Goal: Task Accomplishment & Management: Use online tool/utility

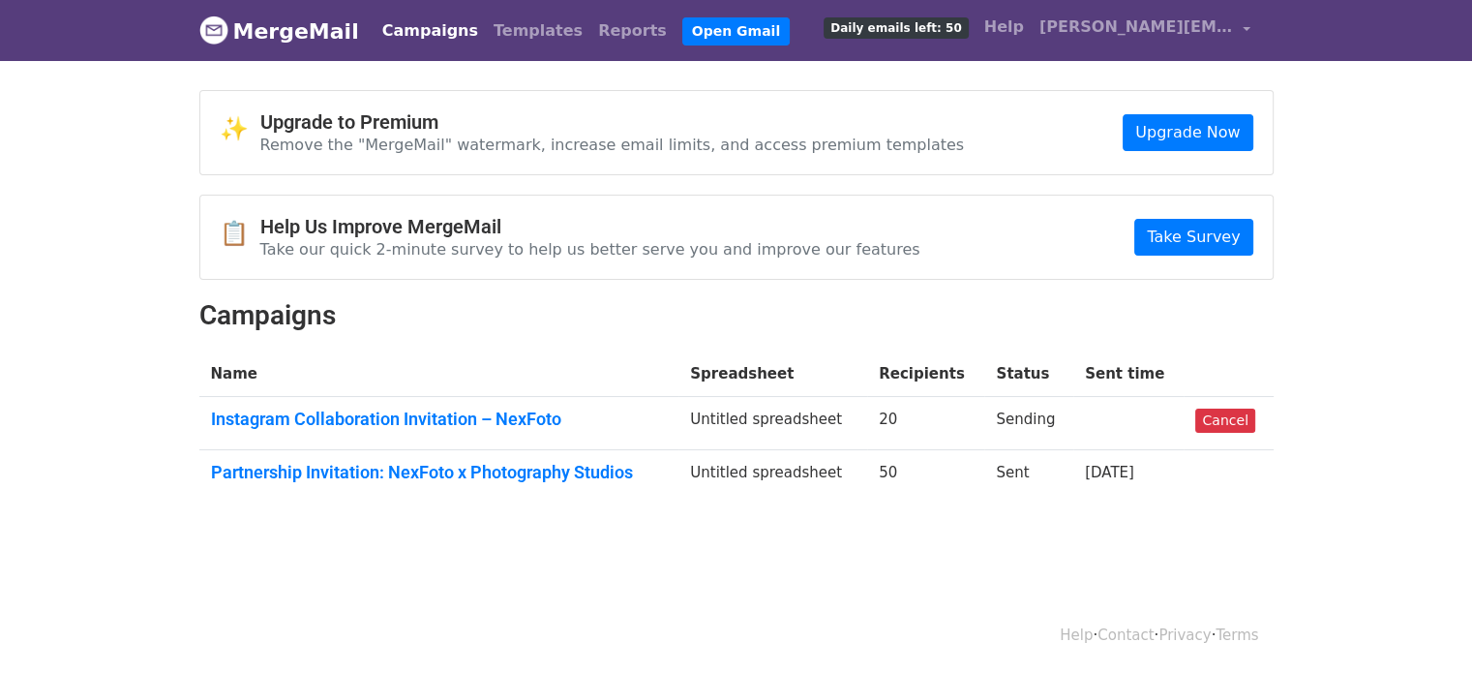
click at [447, 41] on link "Campaigns" at bounding box center [430, 31] width 111 height 39
click at [396, 120] on h4 "Upgrade to Premium" at bounding box center [612, 121] width 705 height 23
click at [707, 40] on link "Open Gmail" at bounding box center [736, 31] width 107 height 28
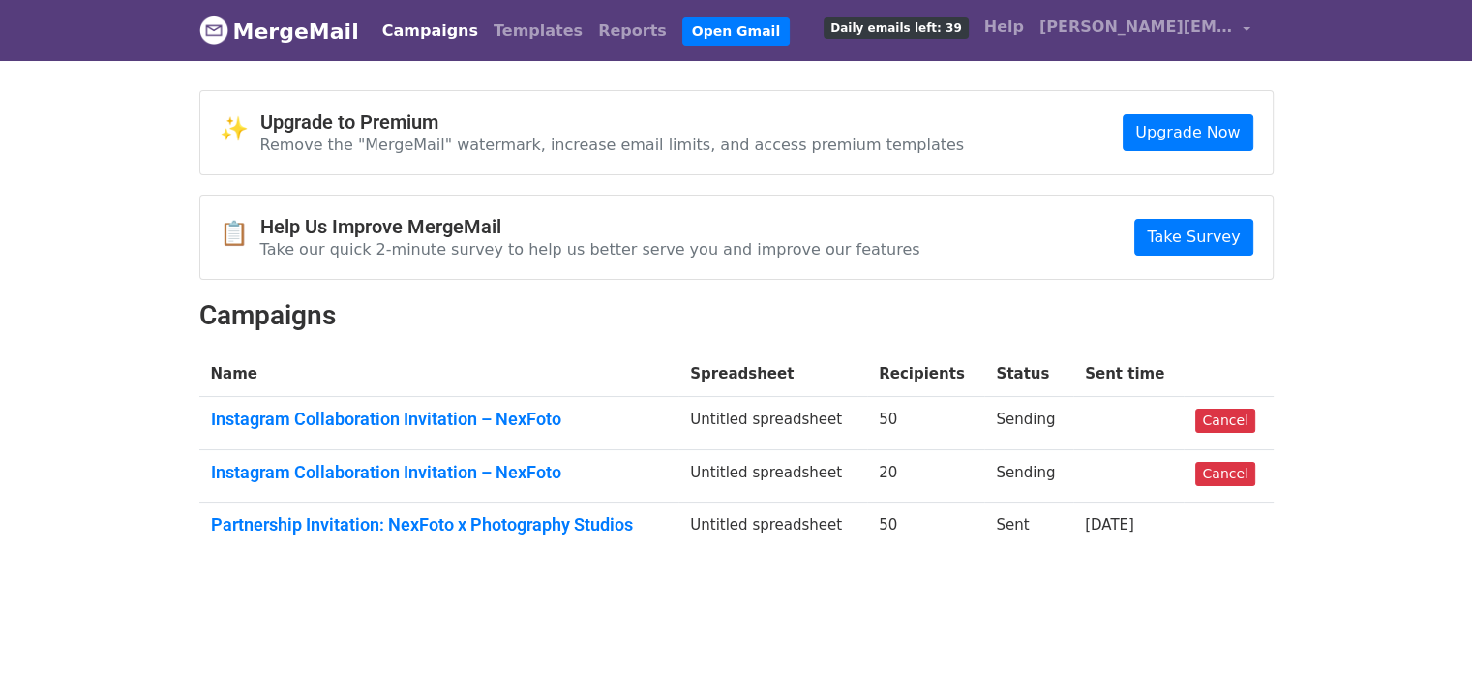
click at [965, 529] on td "50" at bounding box center [925, 528] width 117 height 52
